Goal: Task Accomplishment & Management: Manage account settings

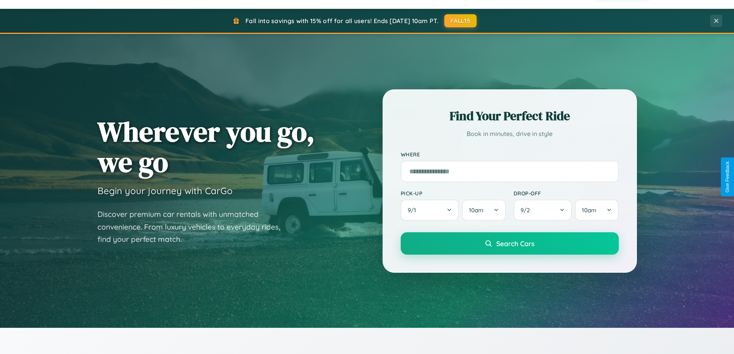
scroll to position [332, 0]
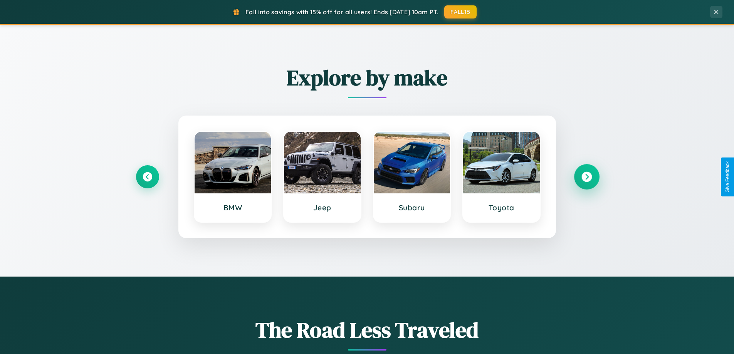
click at [586, 177] on icon at bounding box center [586, 177] width 10 height 10
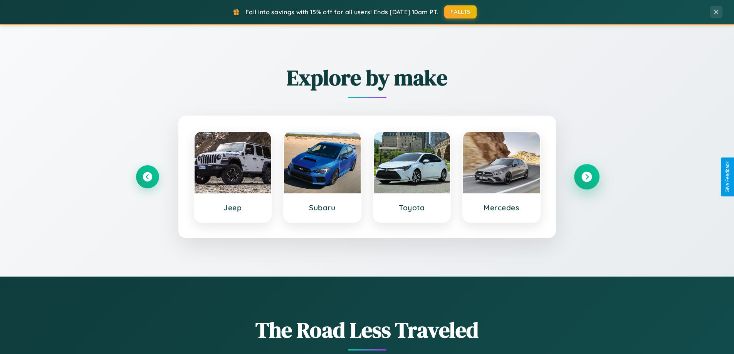
click at [586, 177] on icon at bounding box center [586, 177] width 10 height 10
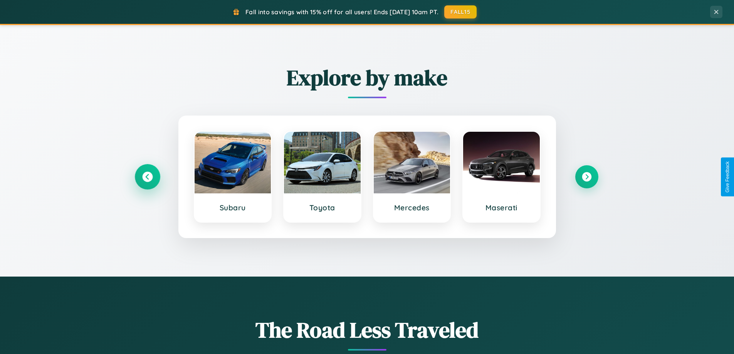
click at [147, 177] on icon at bounding box center [147, 177] width 10 height 10
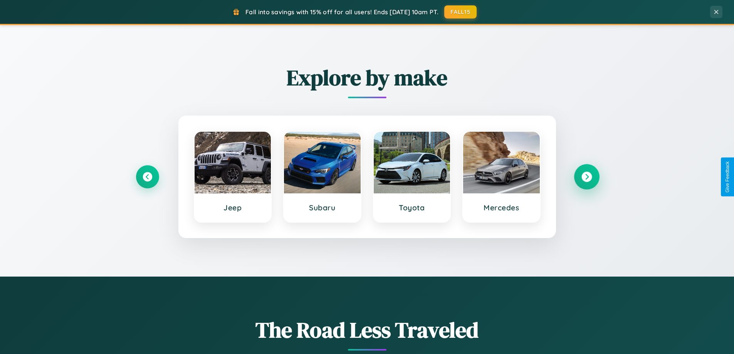
click at [586, 177] on icon at bounding box center [586, 177] width 10 height 10
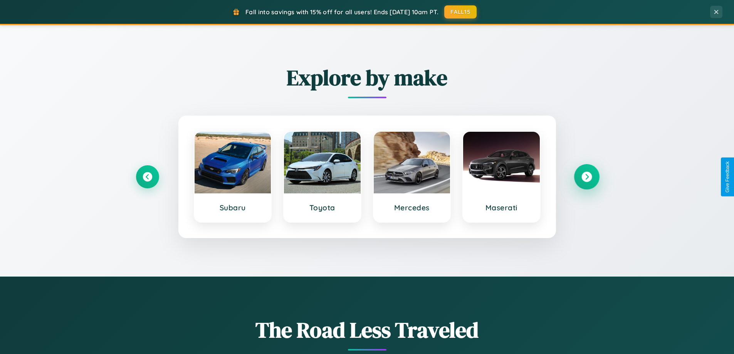
click at [586, 177] on icon at bounding box center [586, 177] width 10 height 10
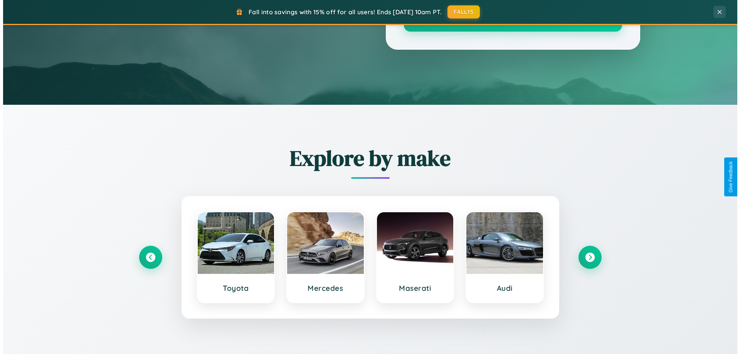
scroll to position [0, 0]
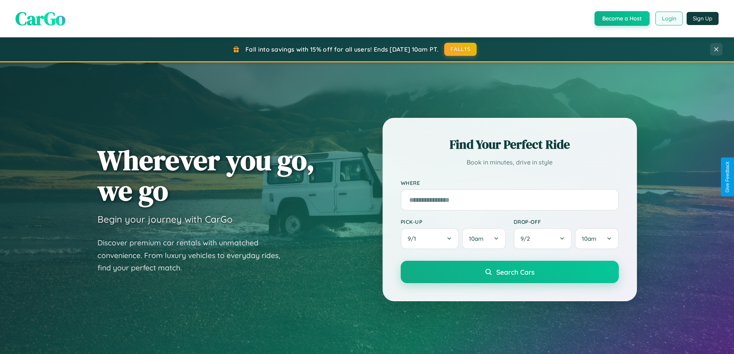
click at [669, 18] on button "Login" at bounding box center [668, 19] width 27 height 14
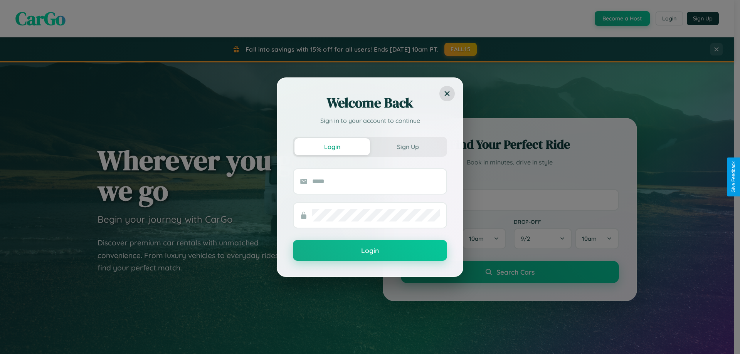
click at [461, 49] on div "Welcome Back Sign in to your account to continue Login Sign Up Login" at bounding box center [370, 177] width 740 height 354
